Goal: Task Accomplishment & Management: Manage account settings

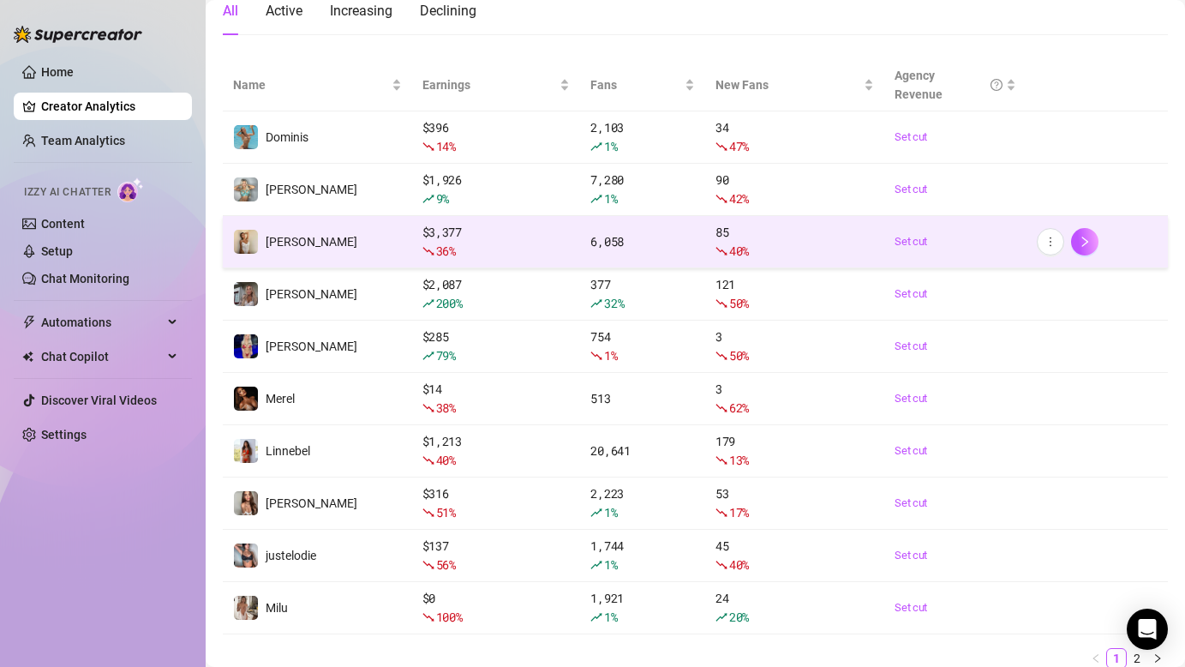
scroll to position [244, 0]
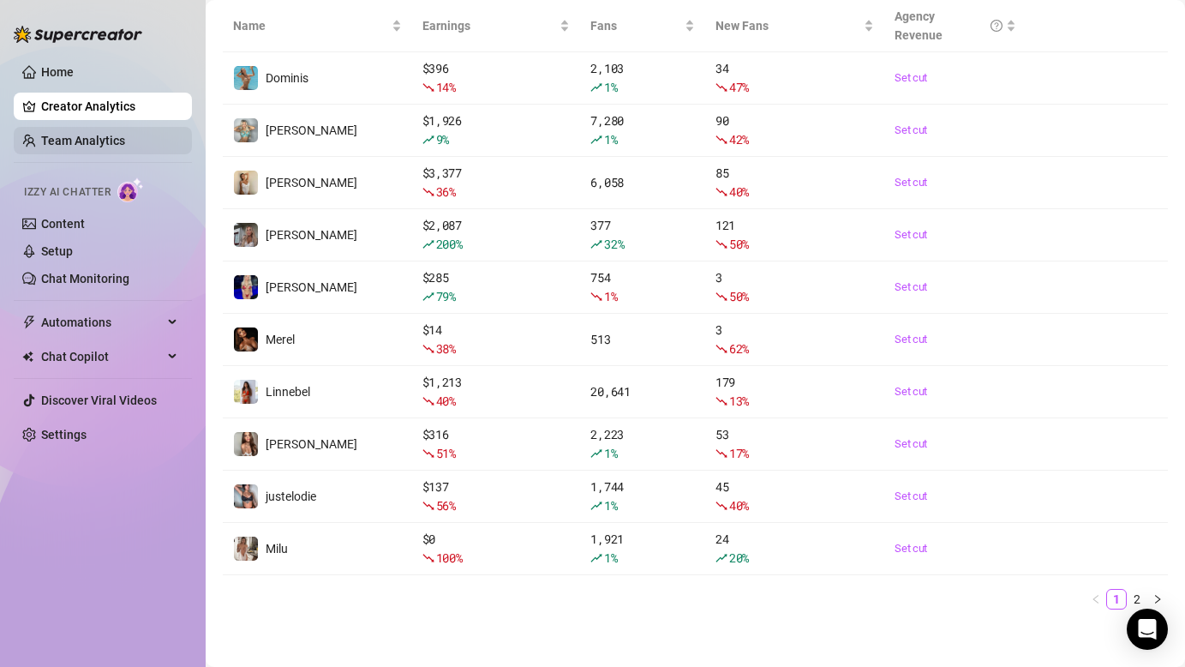
click at [92, 139] on link "Team Analytics" at bounding box center [83, 141] width 84 height 14
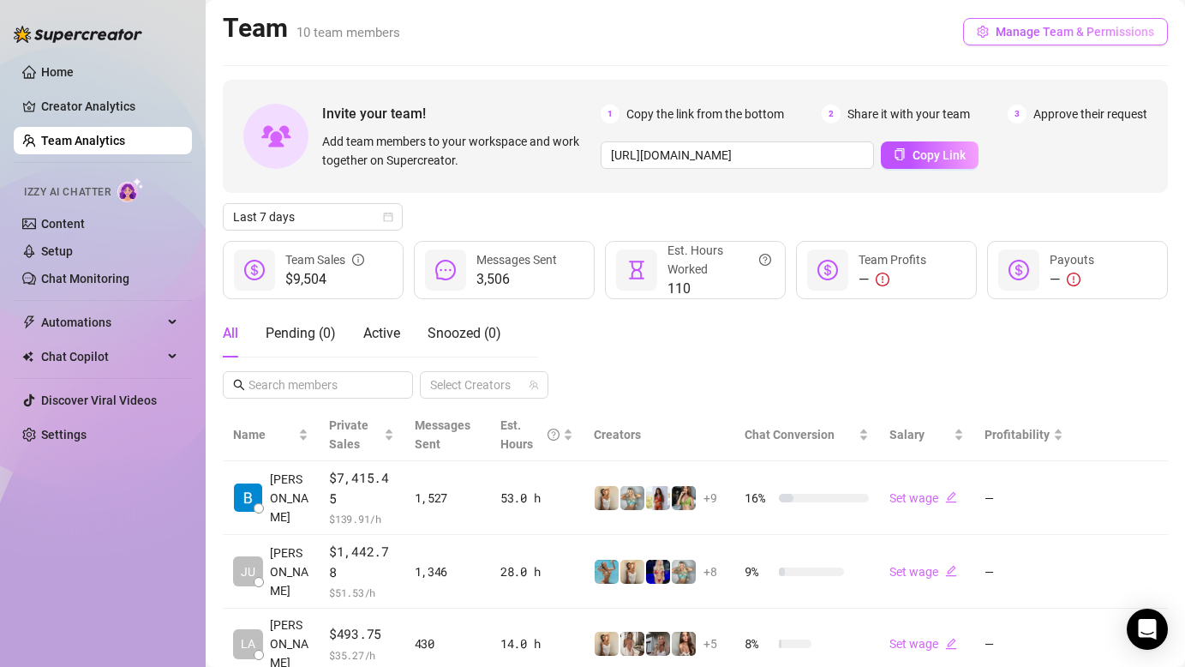
click at [1022, 34] on span "Manage Team & Permissions" at bounding box center [1075, 32] width 159 height 14
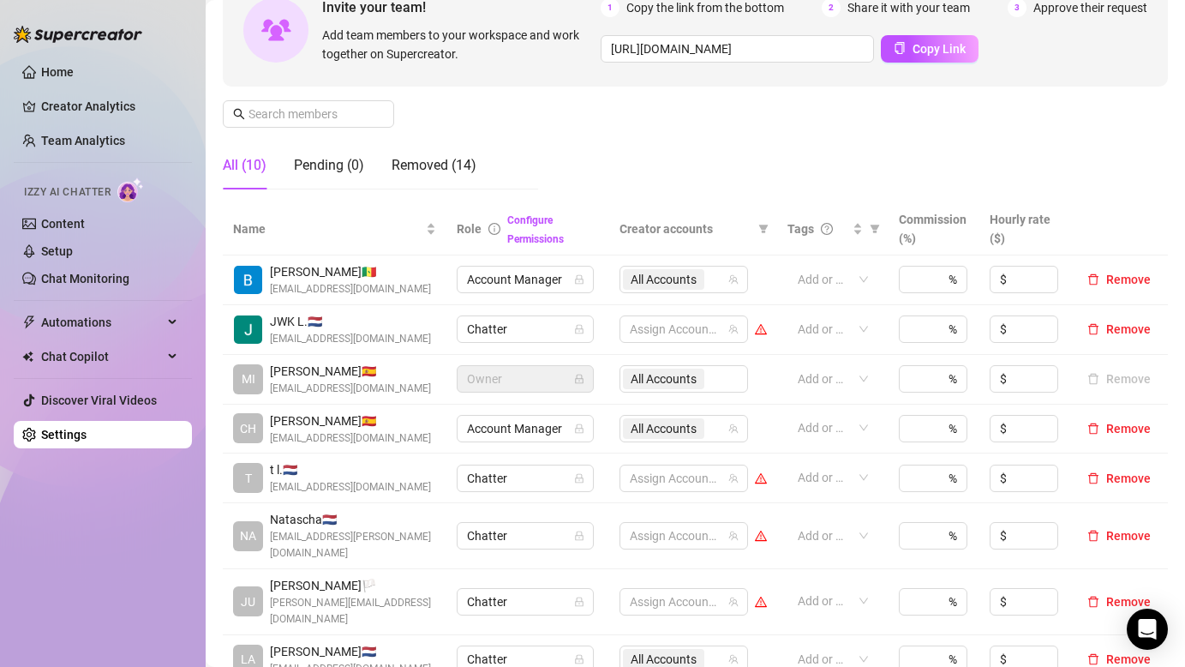
scroll to position [182, 0]
click at [695, 276] on span "All Accounts" at bounding box center [664, 278] width 66 height 19
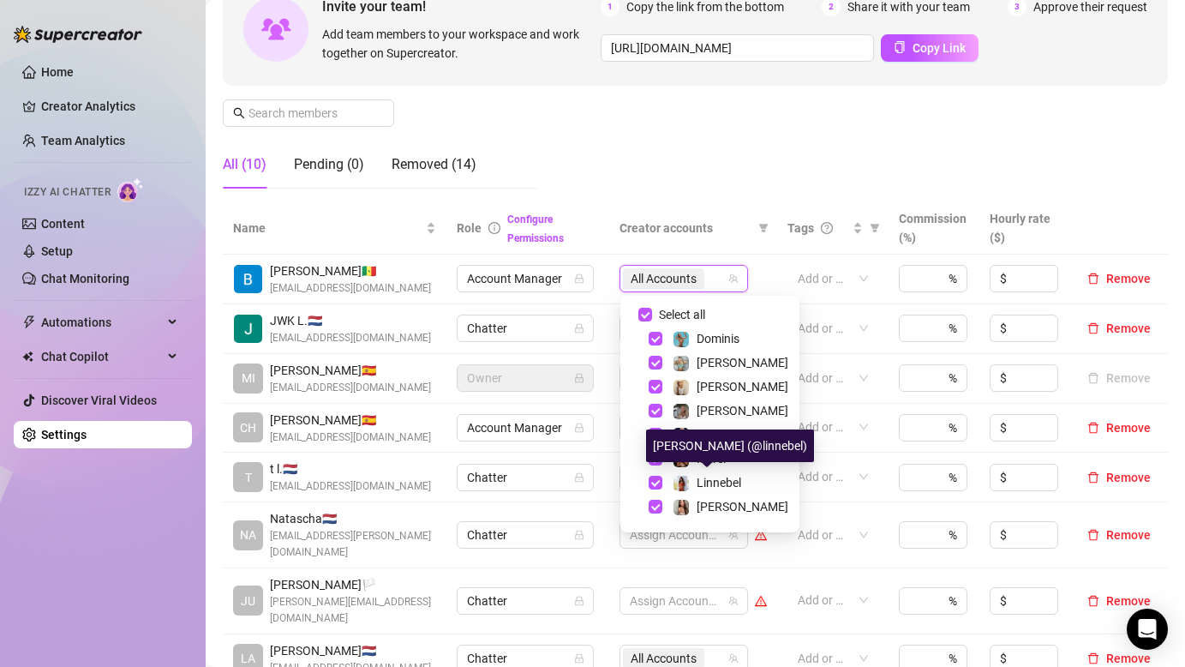
scroll to position [1, 0]
click at [656, 435] on span "Select tree node" at bounding box center [656, 434] width 14 height 14
checkbox input "false"
click at [806, 117] on div "Manage Team Members Manage your team members, their commission and hourly rate,…" at bounding box center [695, 59] width 945 height 286
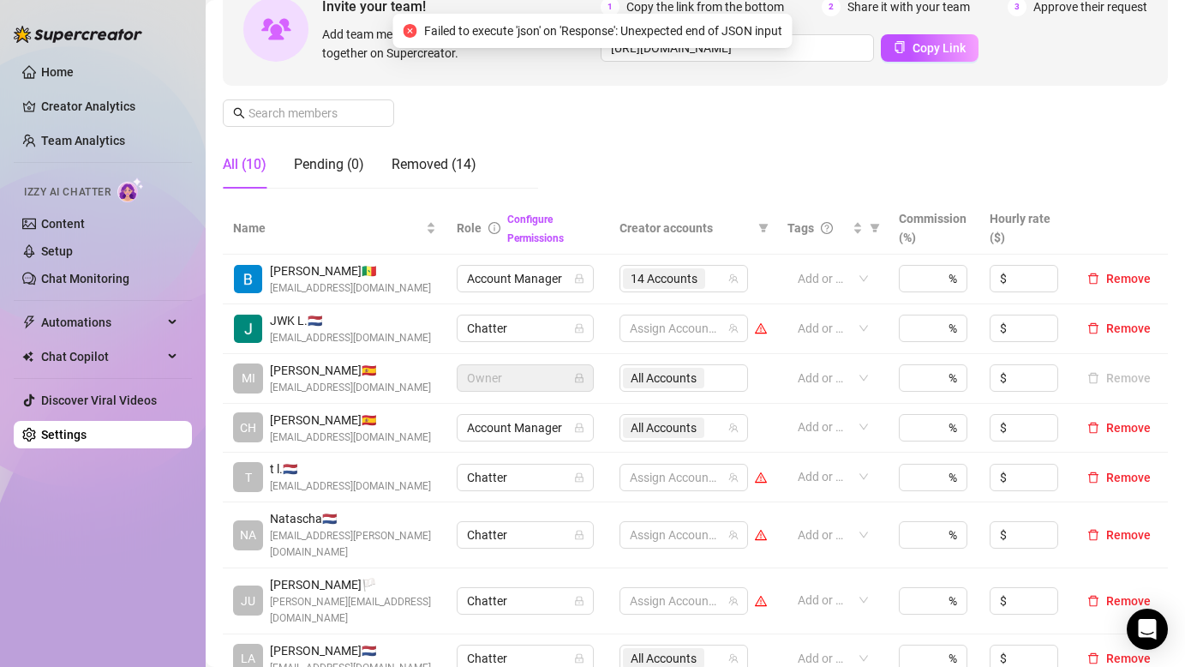
click at [686, 381] on div "All Accounts" at bounding box center [684, 377] width 129 height 27
click at [665, 279] on span "14 Accounts" at bounding box center [664, 278] width 67 height 19
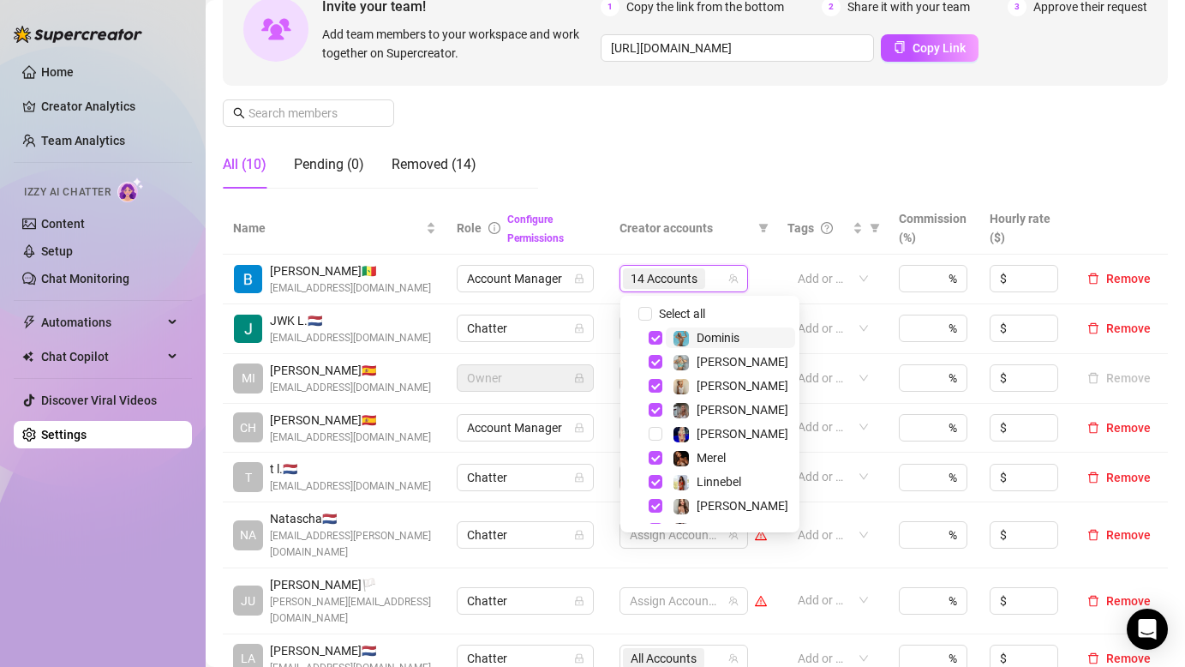
click at [711, 149] on div "Manage Team Members Manage your team members, their commission and hourly rate,…" at bounding box center [695, 59] width 945 height 286
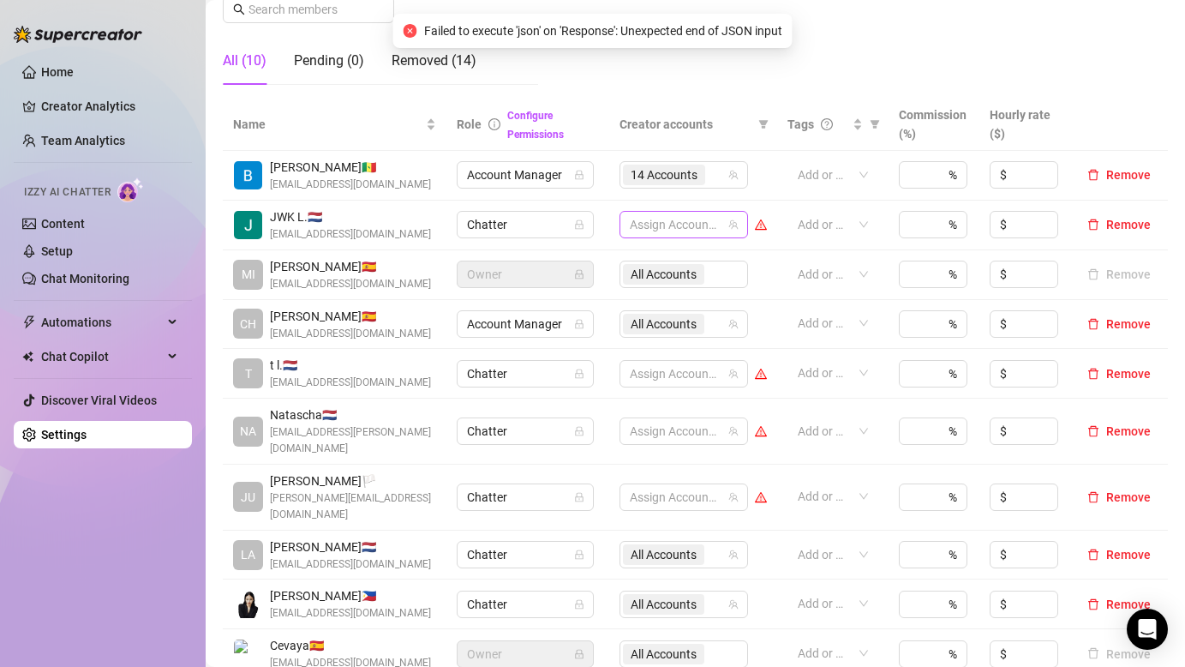
scroll to position [286, 0]
click at [662, 544] on span "All Accounts" at bounding box center [664, 553] width 66 height 19
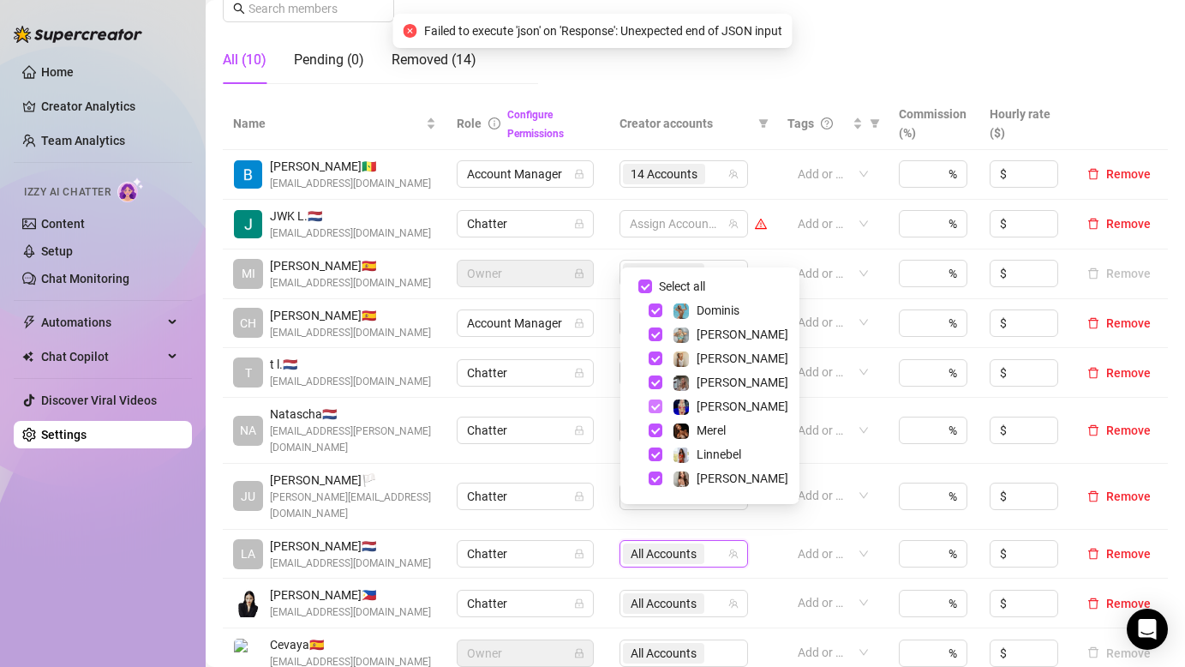
click at [656, 406] on span "Select tree node" at bounding box center [656, 406] width 14 height 14
checkbox input "false"
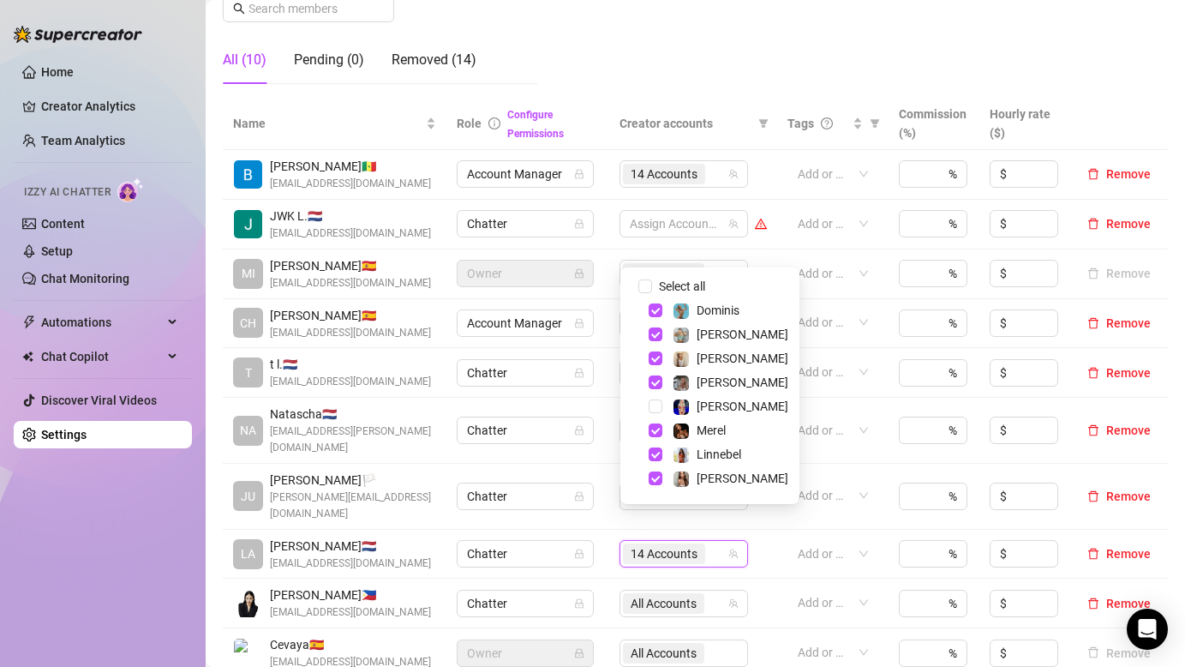
click at [760, 102] on th "Creator accounts" at bounding box center [693, 124] width 168 height 52
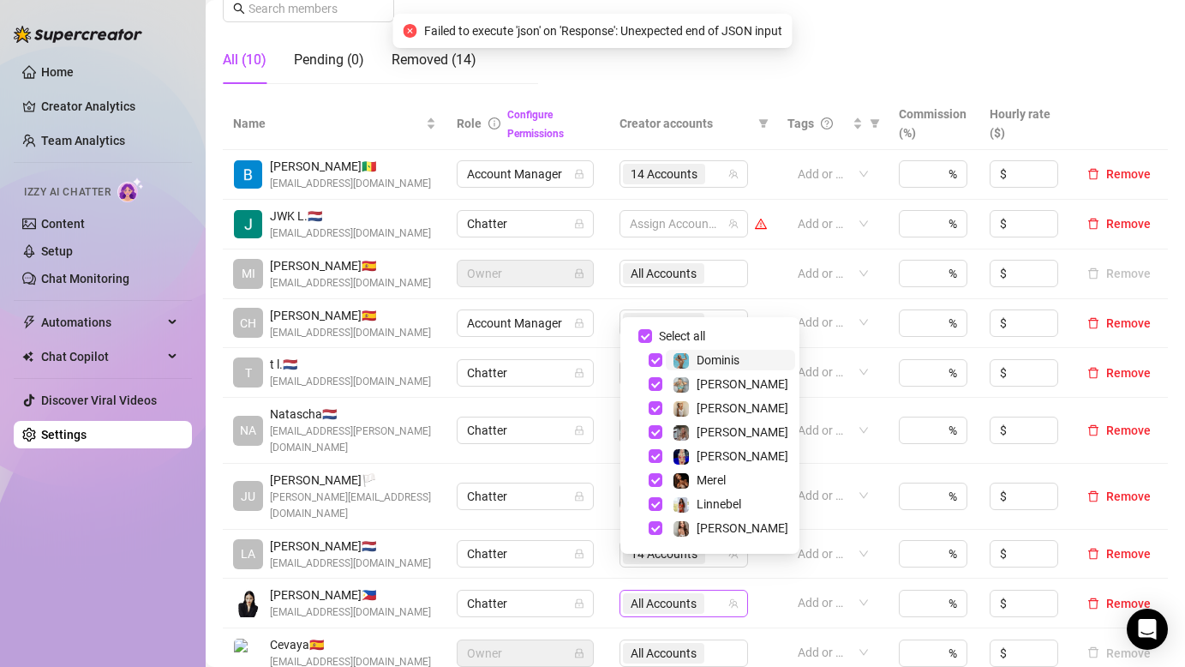
click at [677, 594] on span "All Accounts" at bounding box center [664, 603] width 66 height 19
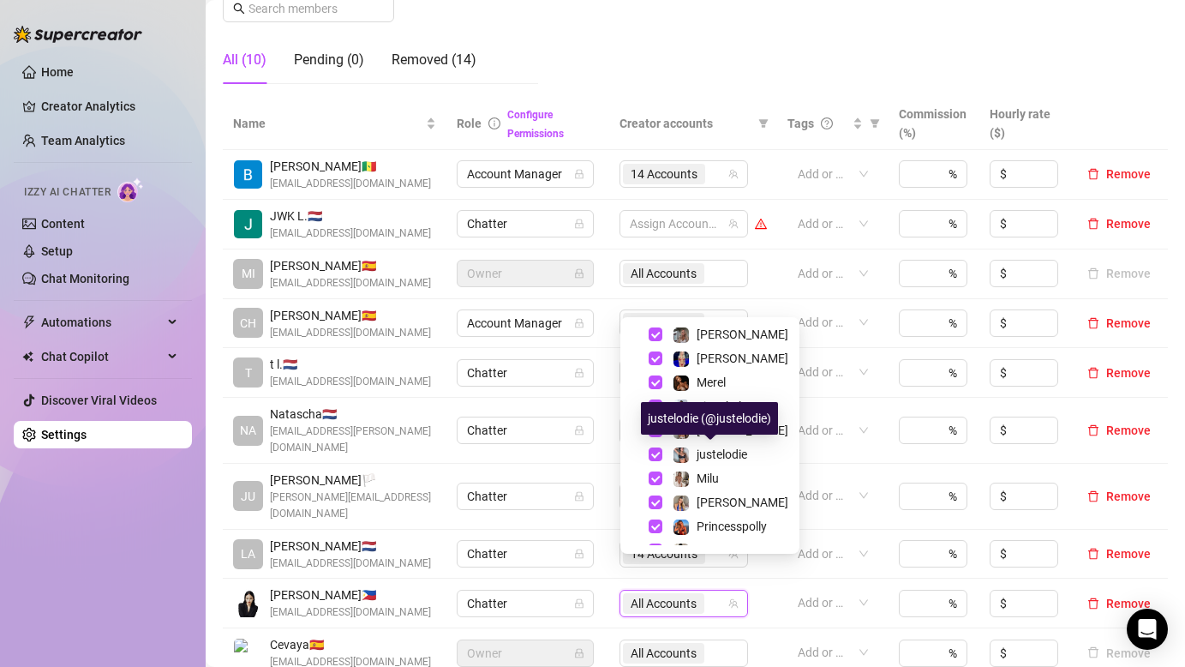
scroll to position [97, 0]
click at [656, 360] on span "Select tree node" at bounding box center [656, 359] width 14 height 14
checkbox input "false"
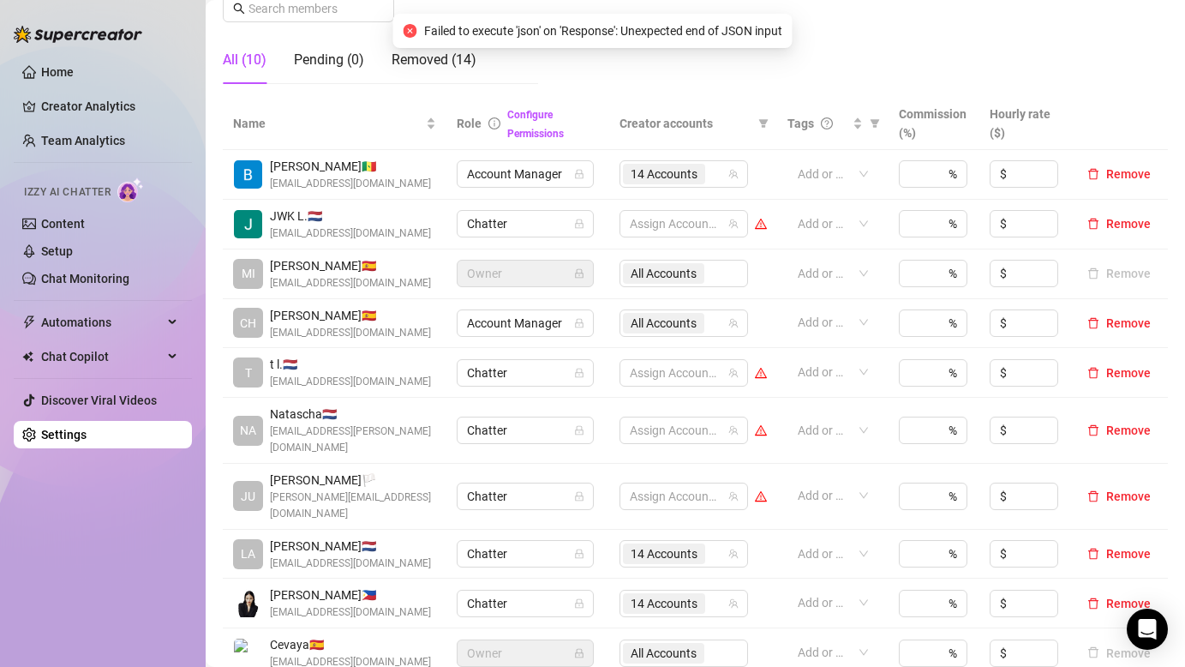
click at [656, 639] on div "All Accounts" at bounding box center [684, 652] width 129 height 27
click at [650, 326] on span "All Accounts" at bounding box center [664, 323] width 66 height 19
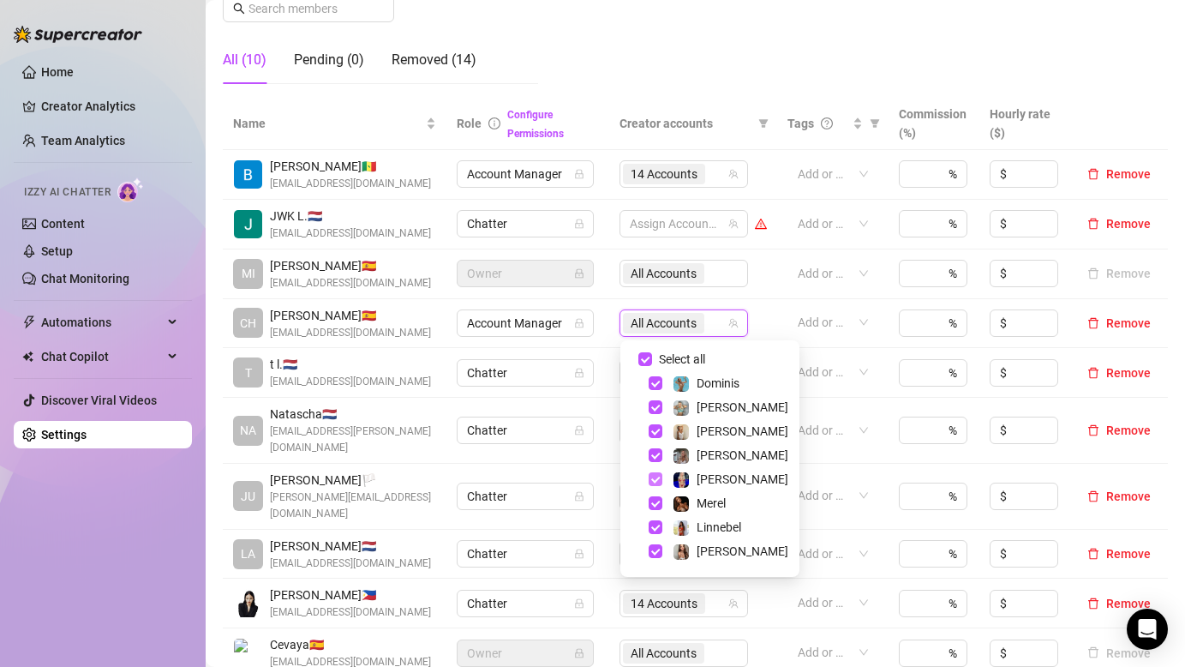
click at [655, 472] on span "Select tree node" at bounding box center [656, 479] width 14 height 14
checkbox input "false"
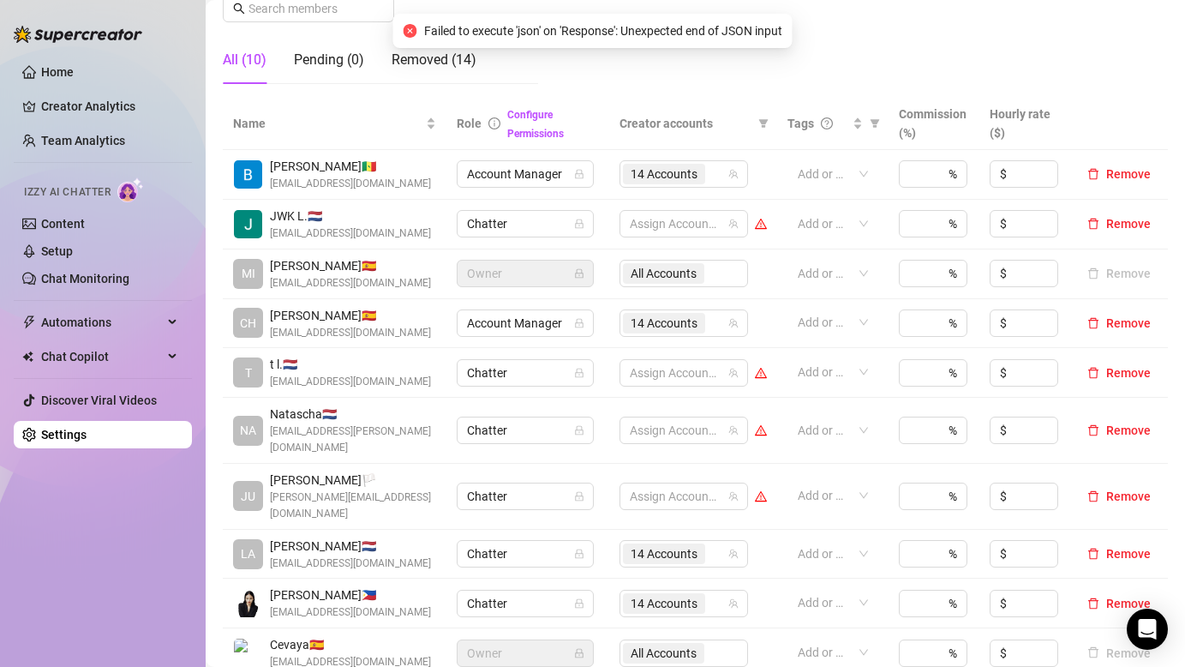
click at [657, 281] on div "All Accounts" at bounding box center [684, 273] width 129 height 27
click at [654, 276] on div "All Accounts" at bounding box center [684, 273] width 129 height 27
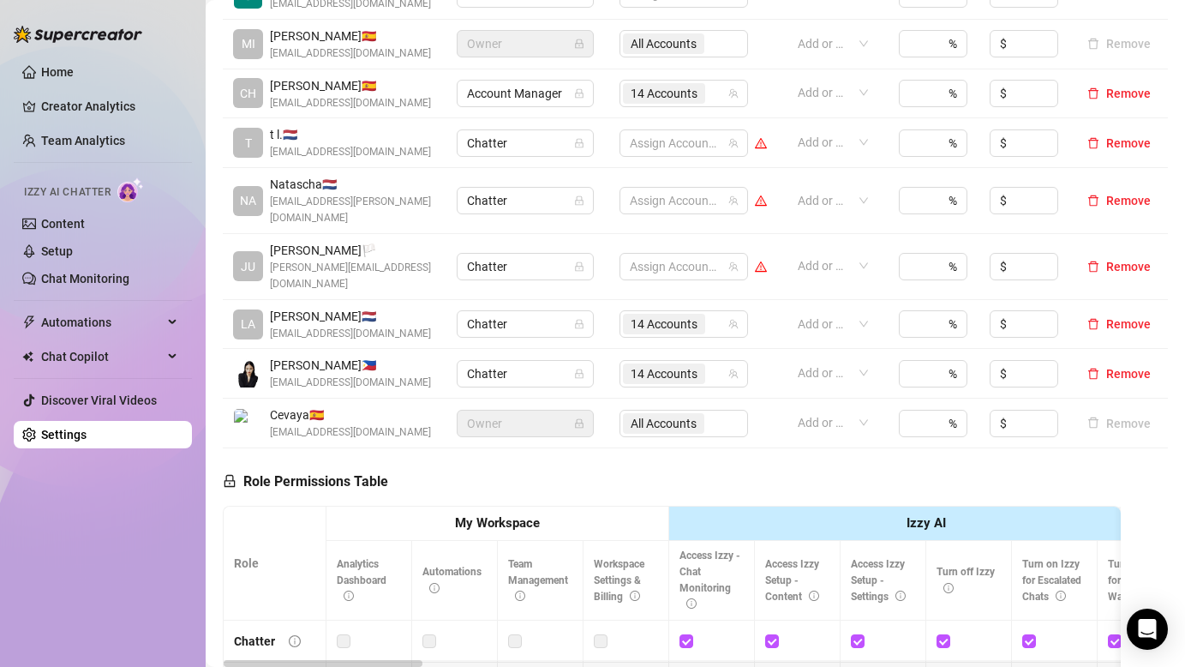
scroll to position [824, 0]
